Goal: Task Accomplishment & Management: Manage account settings

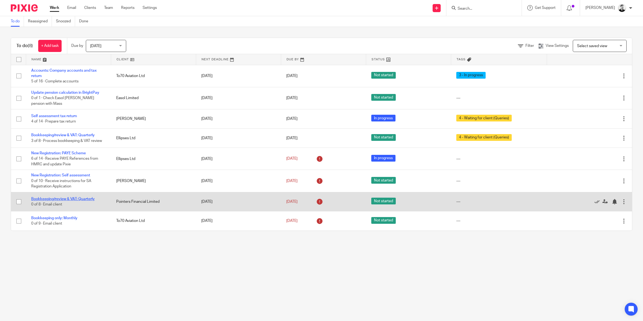
click at [85, 197] on link "Bookkeeping/review & VAT: Quarterly" at bounding box center [63, 199] width 64 height 4
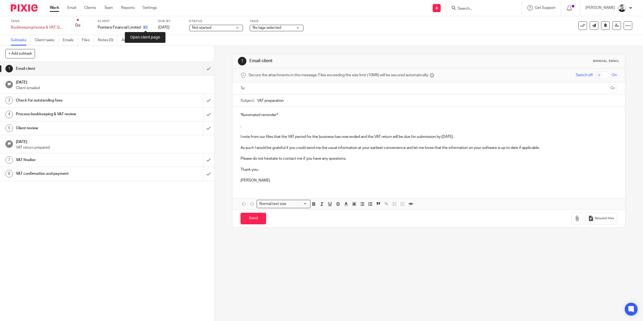
click at [146, 27] on icon at bounding box center [146, 27] width 4 height 4
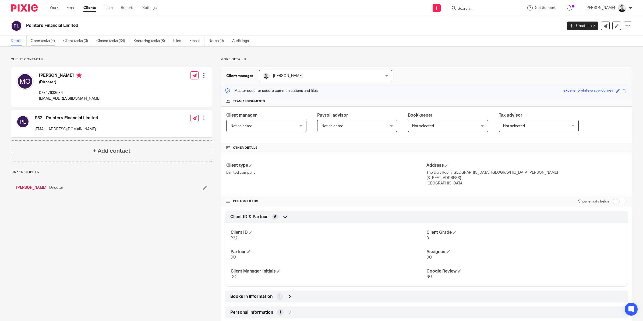
click at [37, 42] on link "Open tasks (4)" at bounding box center [45, 41] width 29 height 11
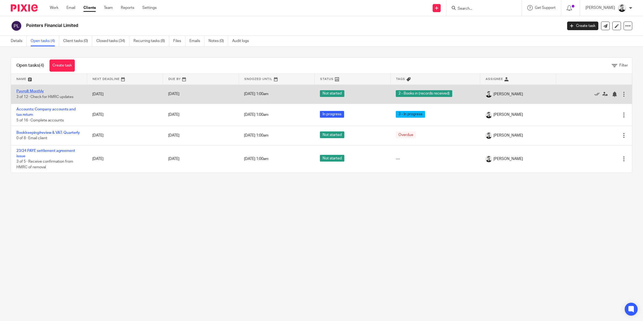
click at [36, 92] on link "Payroll: Monthly" at bounding box center [29, 91] width 27 height 4
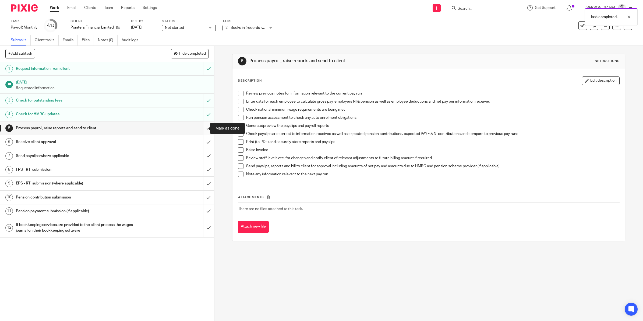
click at [203, 127] on input "submit" at bounding box center [107, 127] width 214 height 13
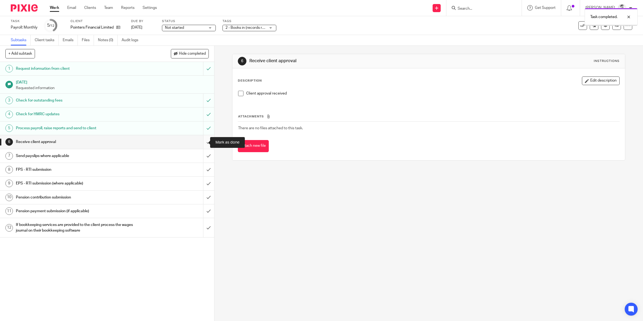
click at [202, 143] on input "submit" at bounding box center [107, 141] width 214 height 13
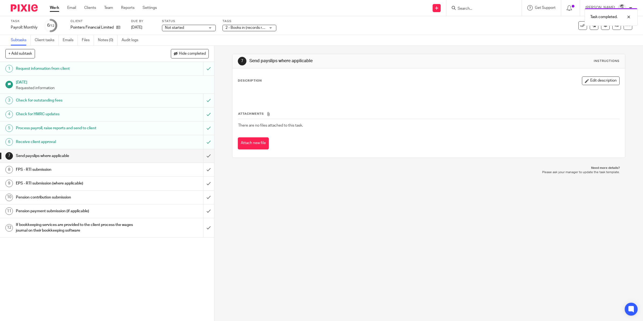
click at [235, 27] on span "2 - Books in (records received)" at bounding box center [251, 28] width 51 height 4
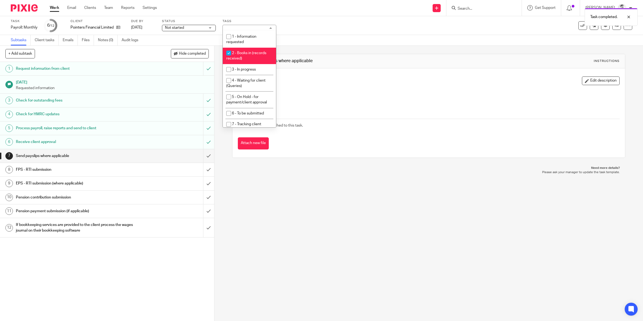
click at [240, 53] on span "2 - Books in (records received)" at bounding box center [246, 55] width 40 height 9
checkbox input "false"
click at [246, 110] on li "6 - To be submitted" at bounding box center [249, 113] width 53 height 11
checkbox input "true"
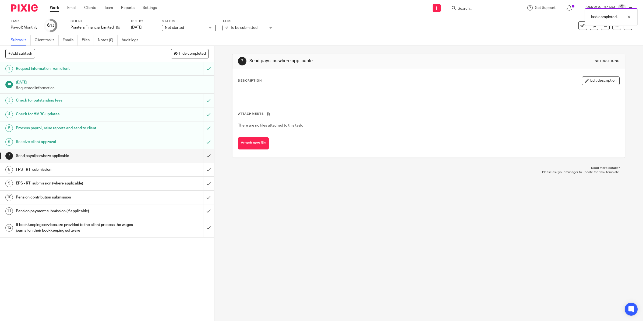
click at [296, 22] on div "Task Payroll: Monthly Save Payroll: Monthly 6 /12 Client Pointers Financial Lim…" at bounding box center [270, 25] width 518 height 13
click at [144, 26] on link "[DATE]" at bounding box center [143, 28] width 24 height 6
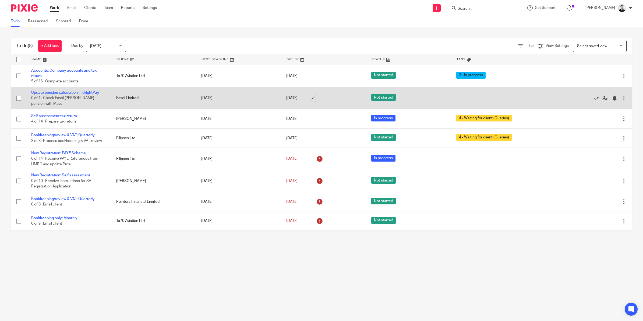
click at [298, 99] on link "[DATE]" at bounding box center [298, 98] width 24 height 6
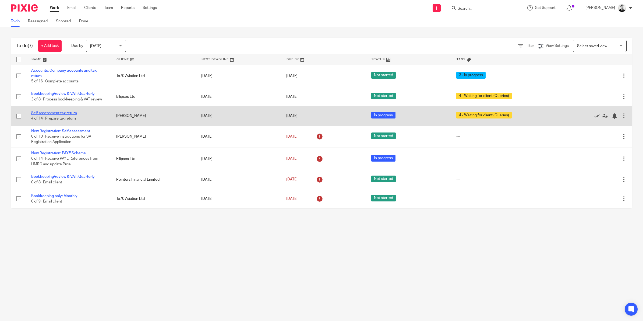
click at [62, 114] on link "Self assessment tax return" at bounding box center [54, 113] width 46 height 4
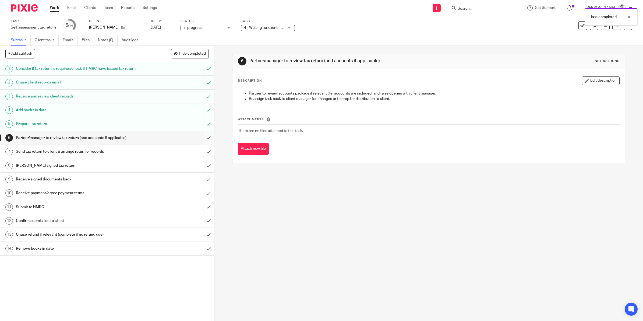
click at [202, 142] on input "submit" at bounding box center [107, 137] width 214 height 13
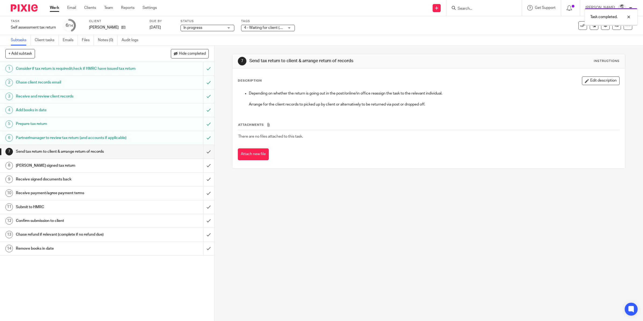
click at [272, 30] on span "4 - Waiting for client (Queries)" at bounding box center [264, 28] width 40 height 6
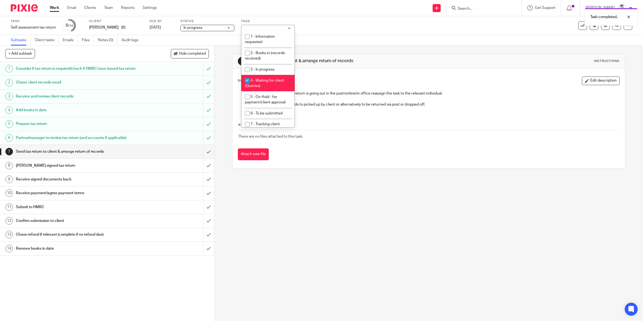
click at [265, 85] on li "4 - Waiting for client (Queries)" at bounding box center [268, 83] width 53 height 16
checkbox input "false"
click at [270, 97] on span "5 - On Hold - for payment/client approval" at bounding box center [265, 99] width 41 height 9
checkbox input "true"
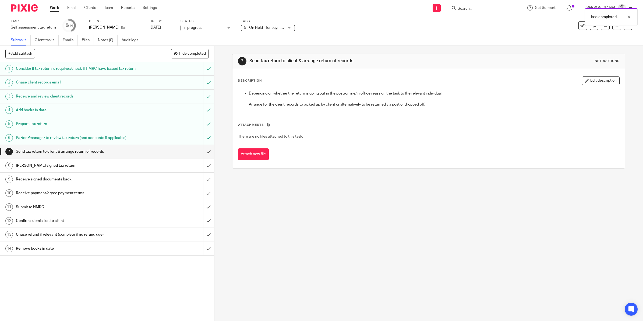
click at [314, 34] on div "Task Self assessment tax return Save Self assessment tax return 6 /14 Client [P…" at bounding box center [321, 25] width 643 height 19
click at [169, 27] on link "[DATE]" at bounding box center [162, 28] width 24 height 6
